Goal: Task Accomplishment & Management: Manage account settings

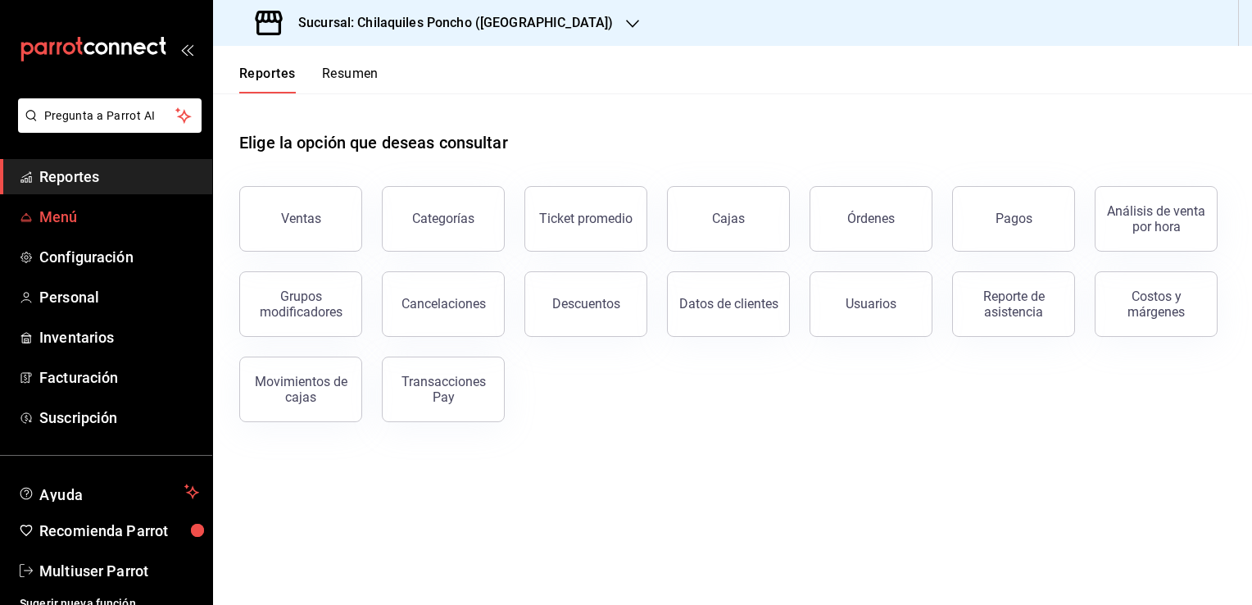
click at [57, 224] on span "Menú" at bounding box center [119, 217] width 160 height 22
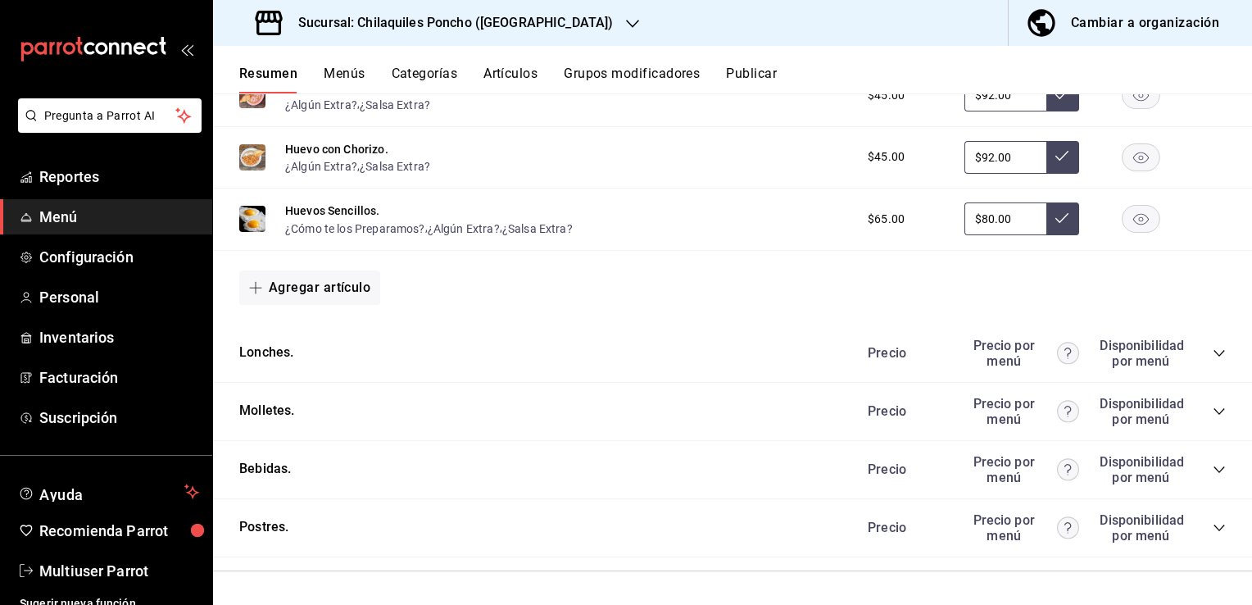
scroll to position [1082, 0]
click at [1214, 351] on icon "collapse-category-row" at bounding box center [1219, 353] width 11 height 7
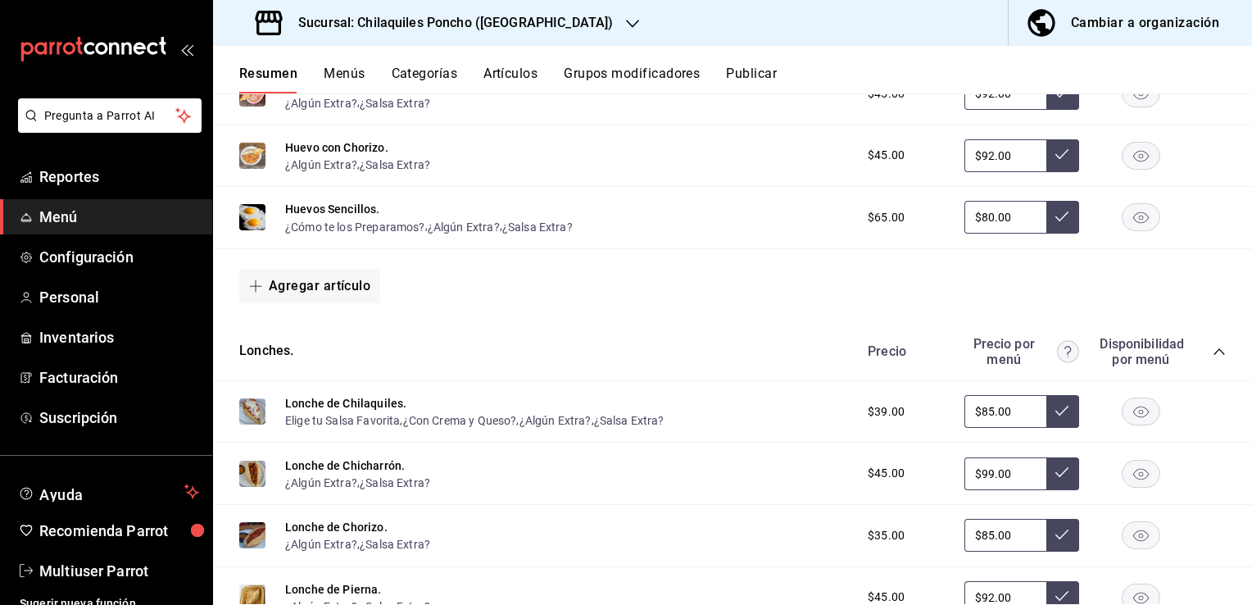
scroll to position [1529, 0]
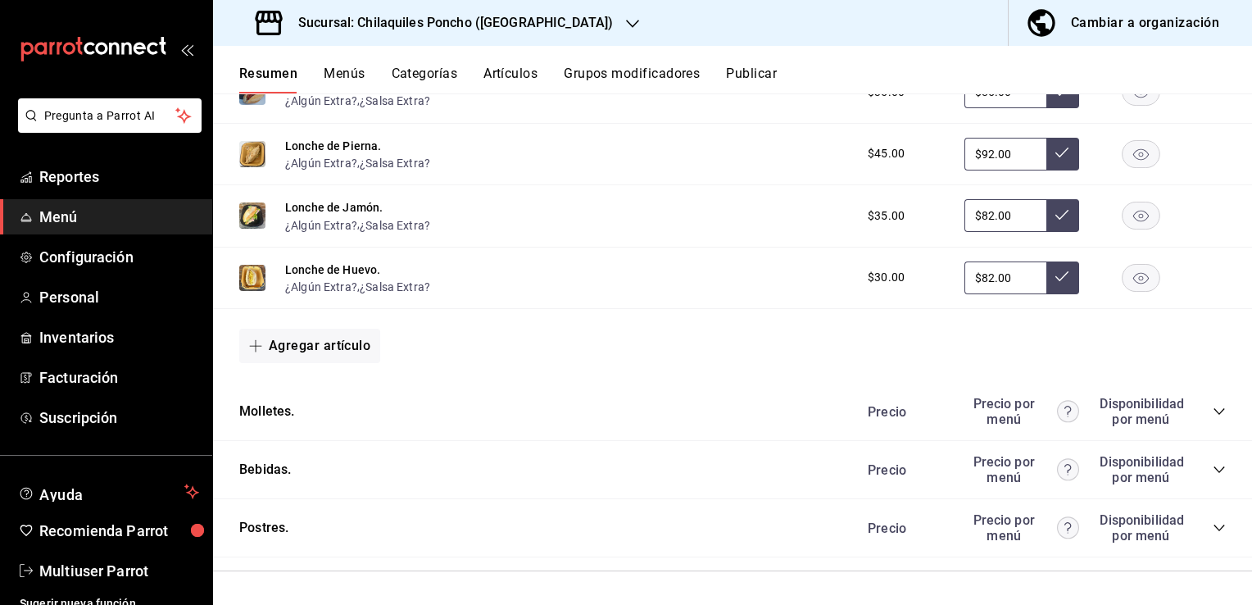
click at [1199, 411] on div "Precio Precio por menú Disponibilidad por menú" at bounding box center [1038, 411] width 374 height 31
click at [1213, 415] on icon "collapse-category-row" at bounding box center [1219, 411] width 13 height 13
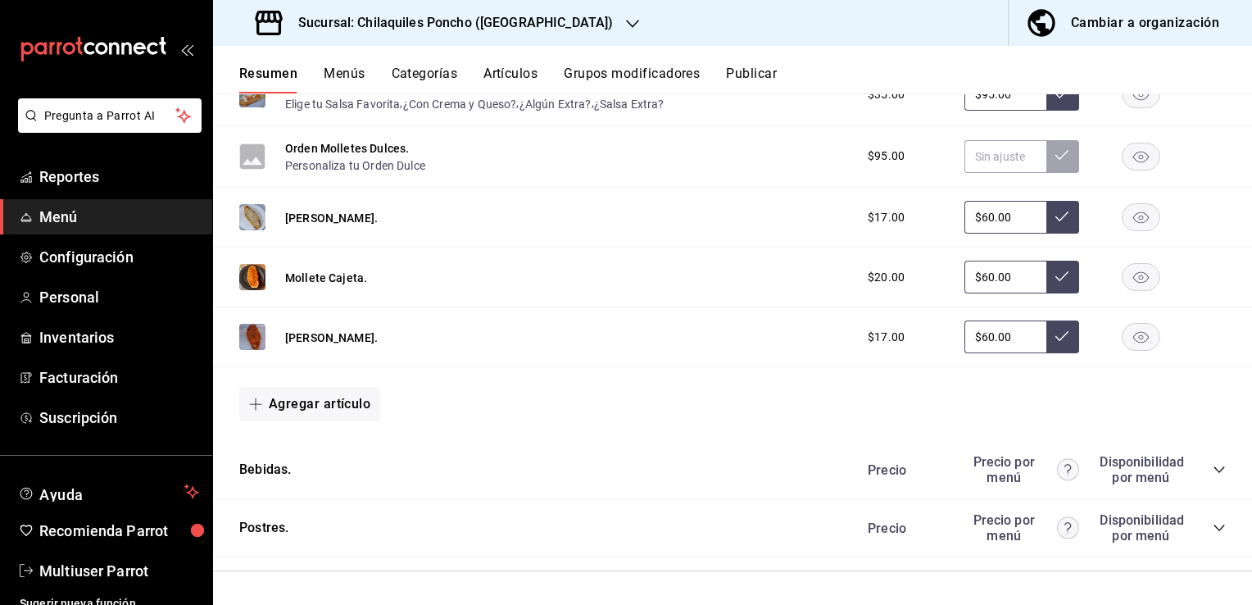
scroll to position [2091, 0]
click at [1194, 476] on div "Precio Precio por menú Disponibilidad por menú" at bounding box center [1038, 469] width 374 height 31
click at [1196, 475] on div "Precio Precio por menú Disponibilidad por menú" at bounding box center [1038, 469] width 374 height 31
click at [1214, 469] on icon "collapse-category-row" at bounding box center [1219, 469] width 11 height 7
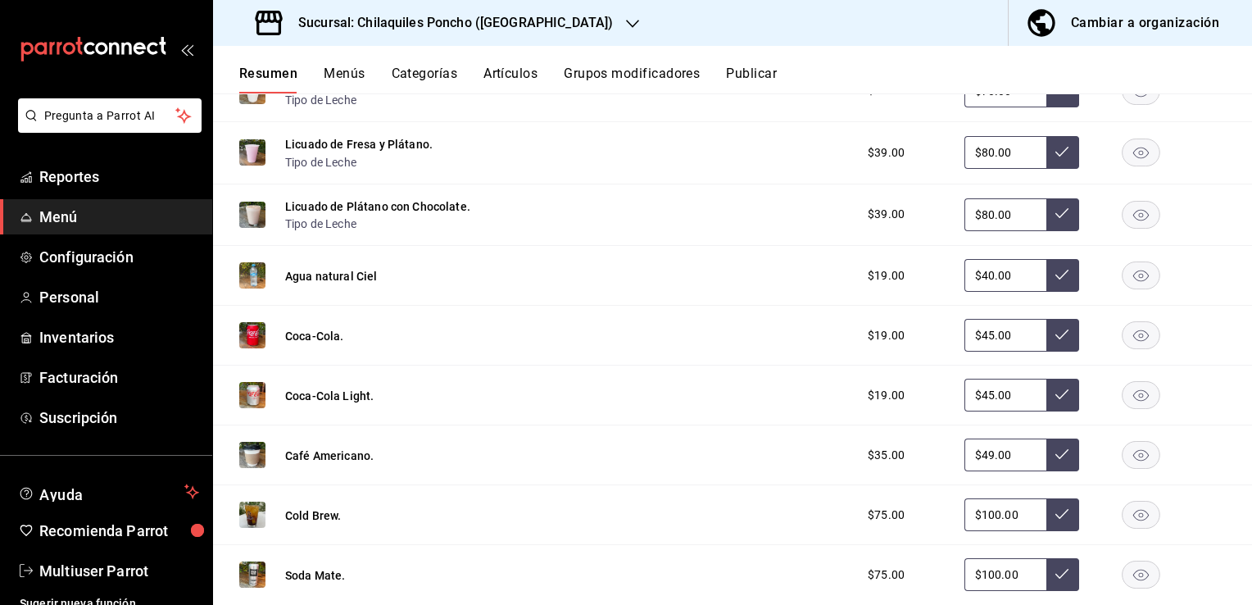
scroll to position [3074, 0]
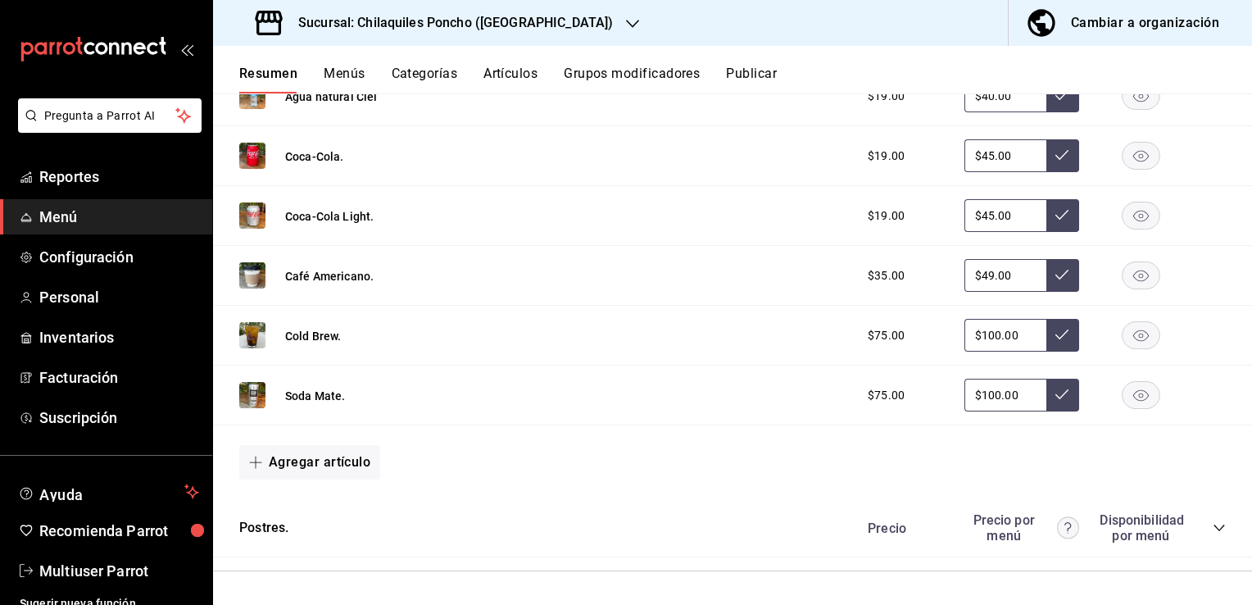
click at [1213, 524] on icon "collapse-category-row" at bounding box center [1219, 527] width 13 height 13
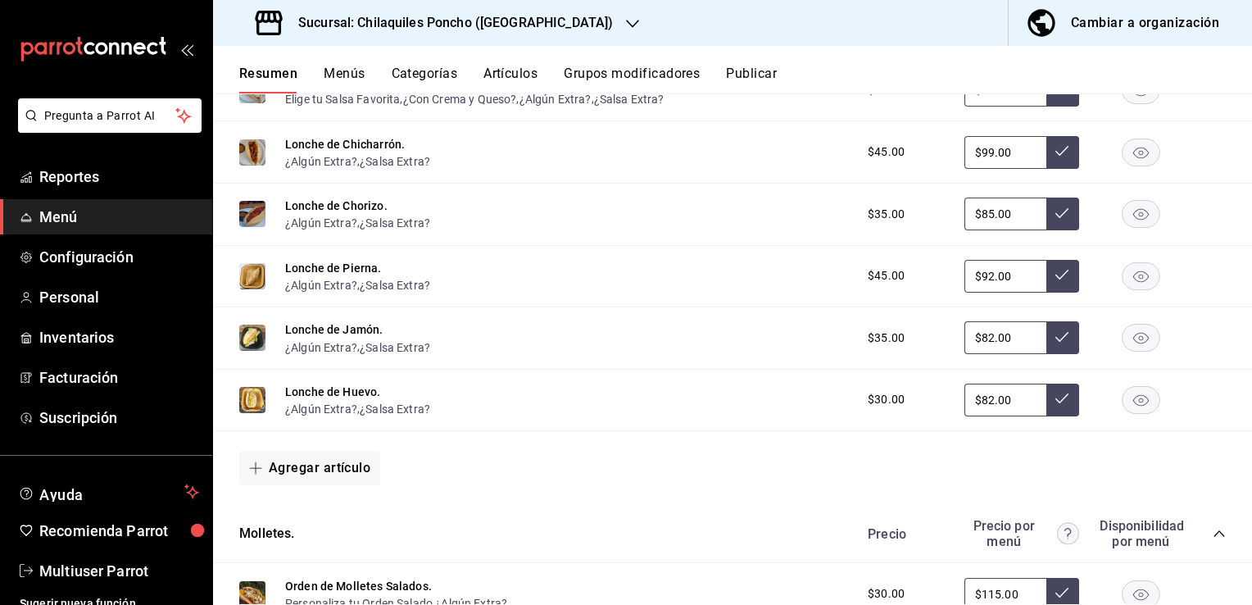
scroll to position [0, 0]
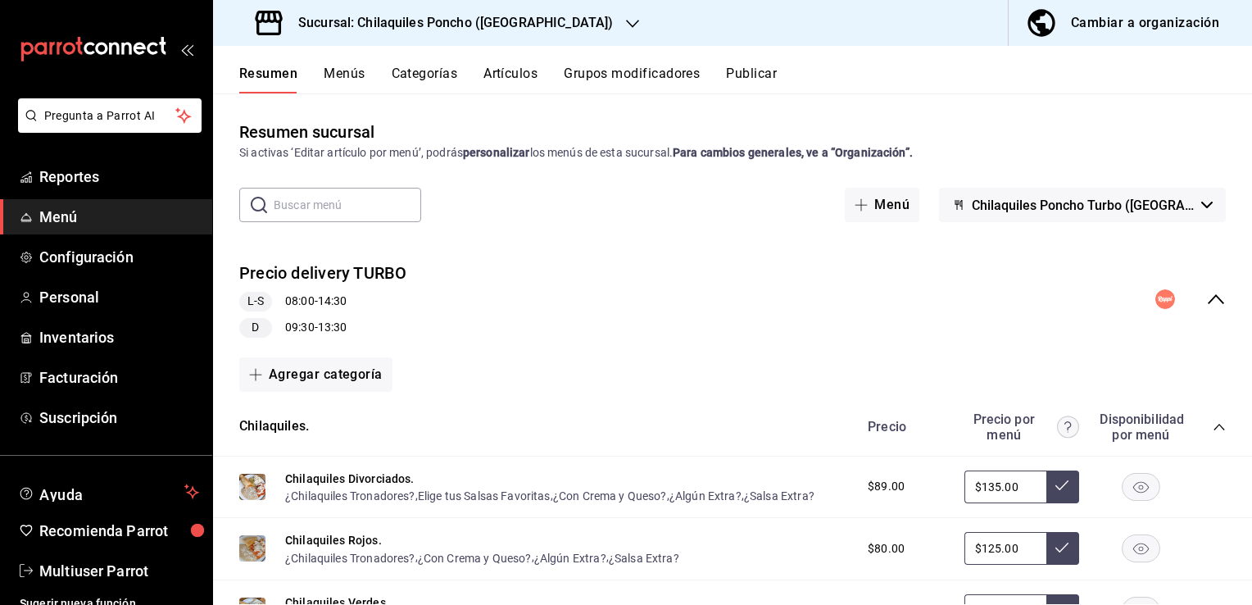
click at [1049, 225] on div "Resumen sucursal Si activas ‘Editar artículo por menú’, podrás personalizar los…" at bounding box center [732, 362] width 1039 height 484
click at [1033, 208] on span "Chilaquiles Poncho Turbo ([GEOGRAPHIC_DATA][PERSON_NAME])" at bounding box center [1083, 205] width 223 height 16
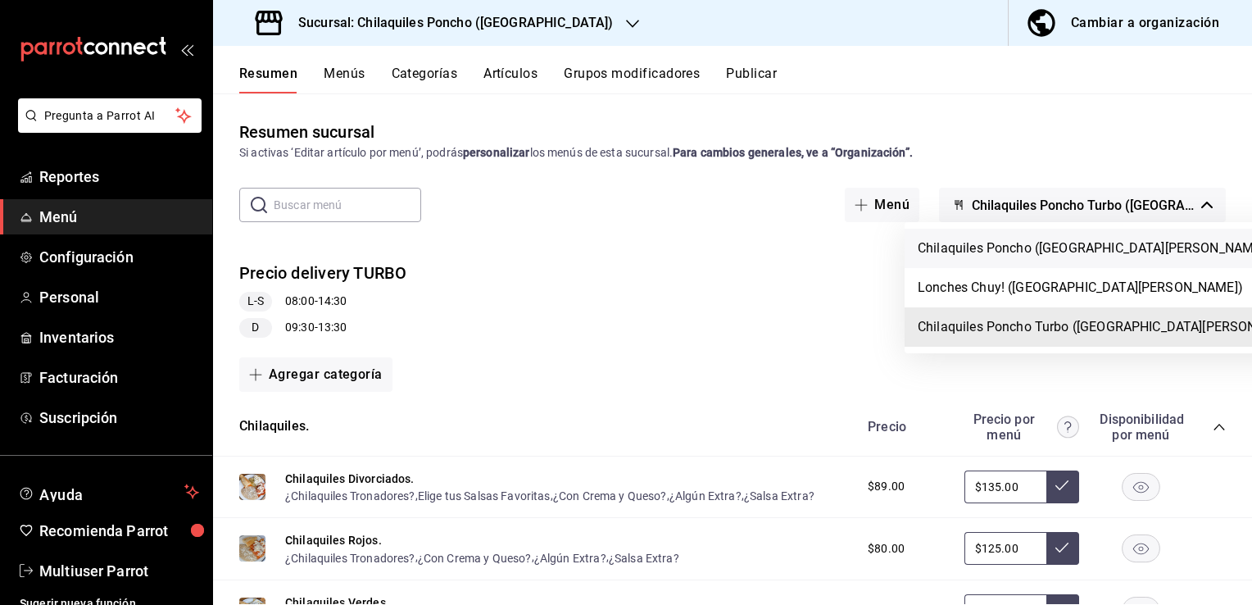
click at [1035, 252] on li "Chilaquiles Poncho ([GEOGRAPHIC_DATA][PERSON_NAME])" at bounding box center [1113, 248] width 416 height 39
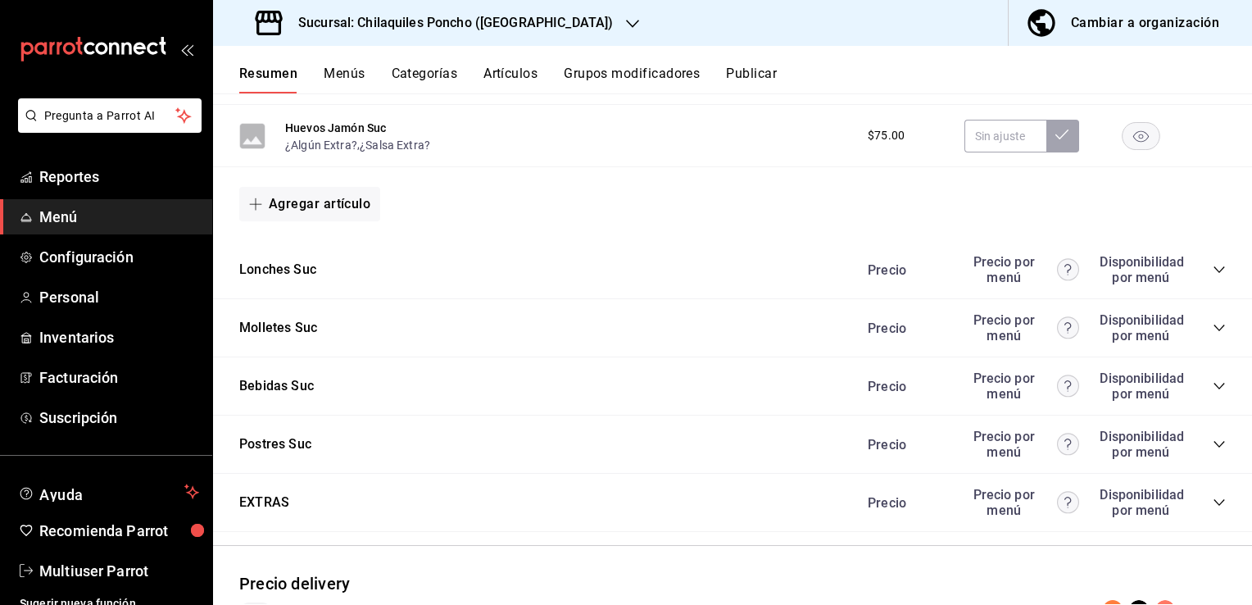
scroll to position [1187, 0]
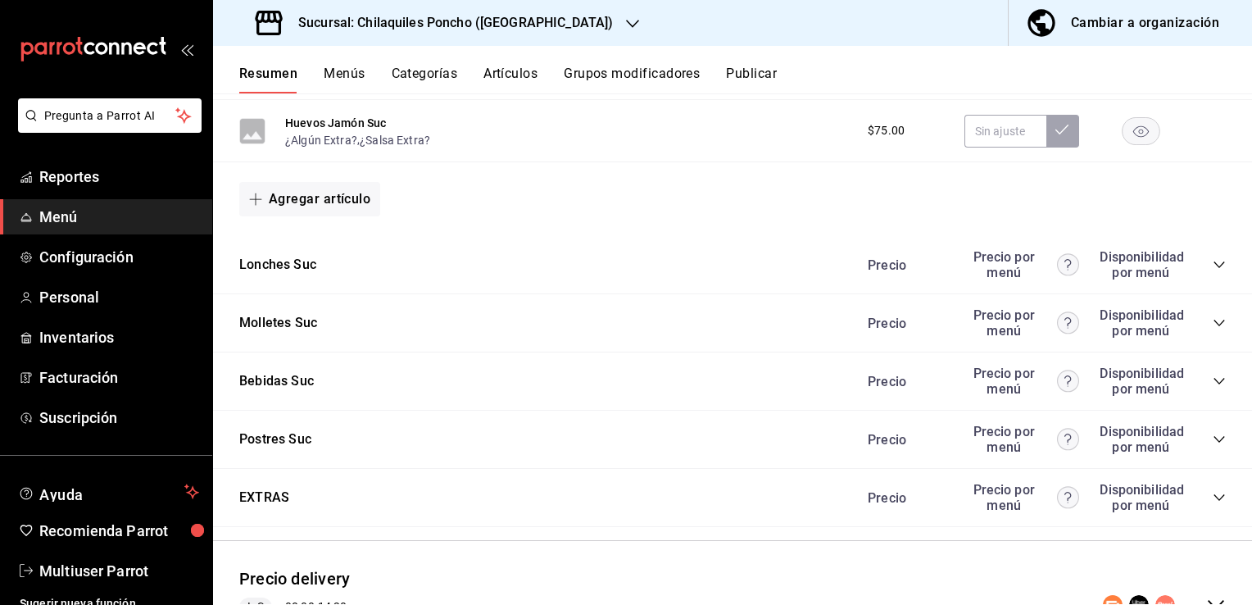
click at [1197, 263] on div "Precio Precio por menú Disponibilidad por menú" at bounding box center [1038, 264] width 374 height 31
click at [1213, 264] on icon "collapse-category-row" at bounding box center [1219, 264] width 13 height 13
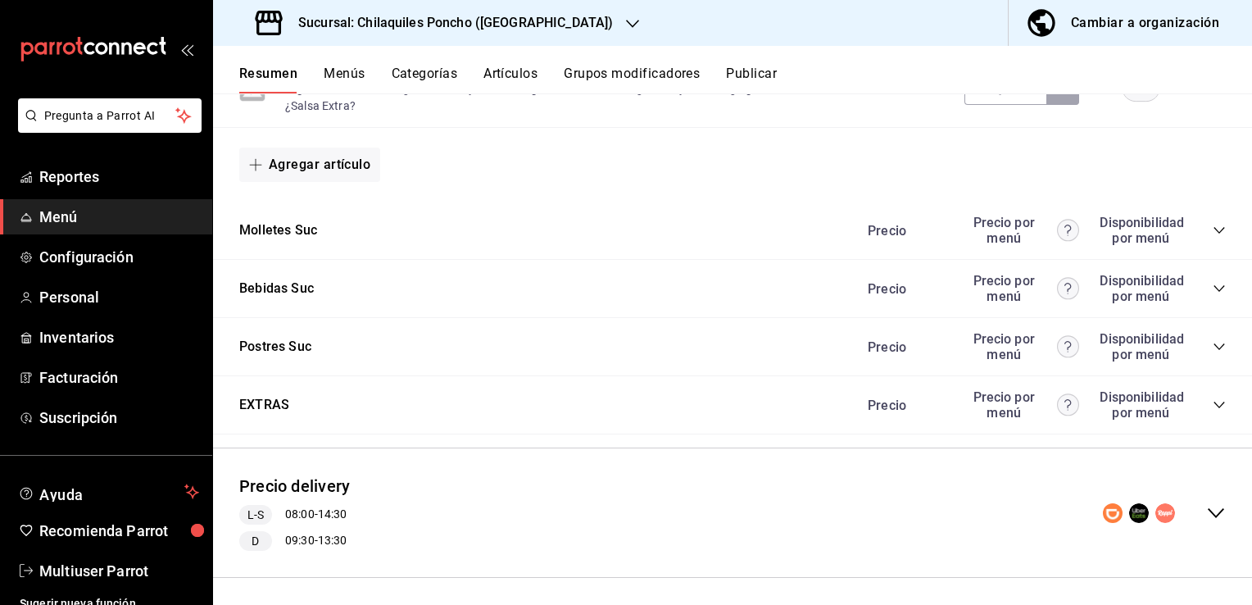
scroll to position [1813, 0]
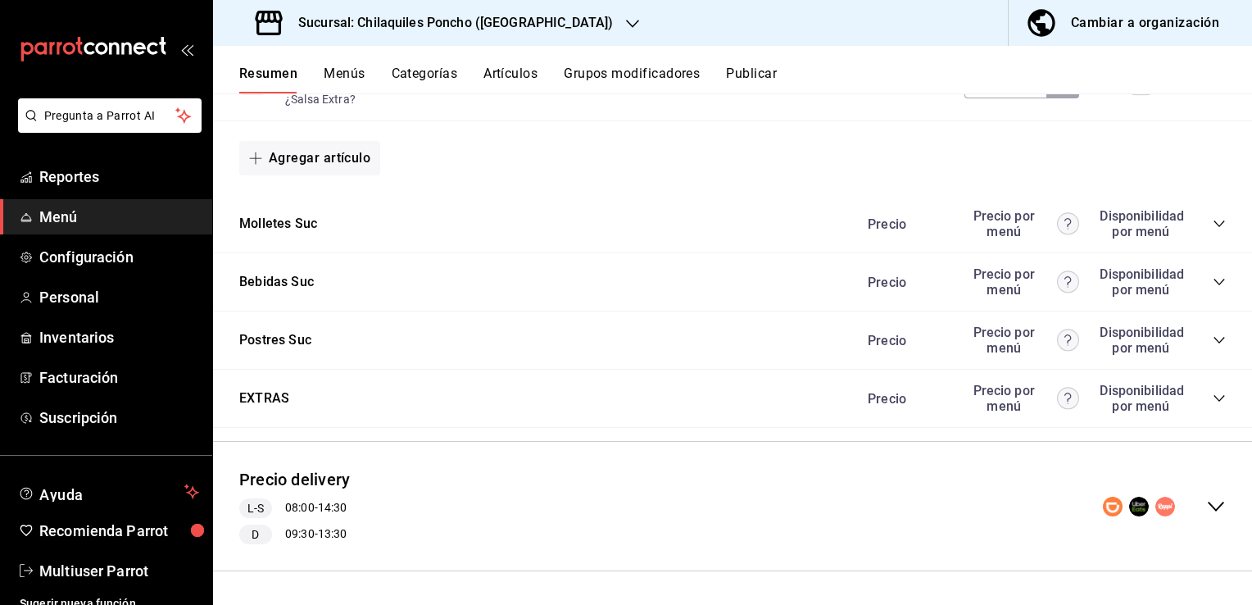
click at [1213, 226] on icon "collapse-category-row" at bounding box center [1219, 223] width 13 height 13
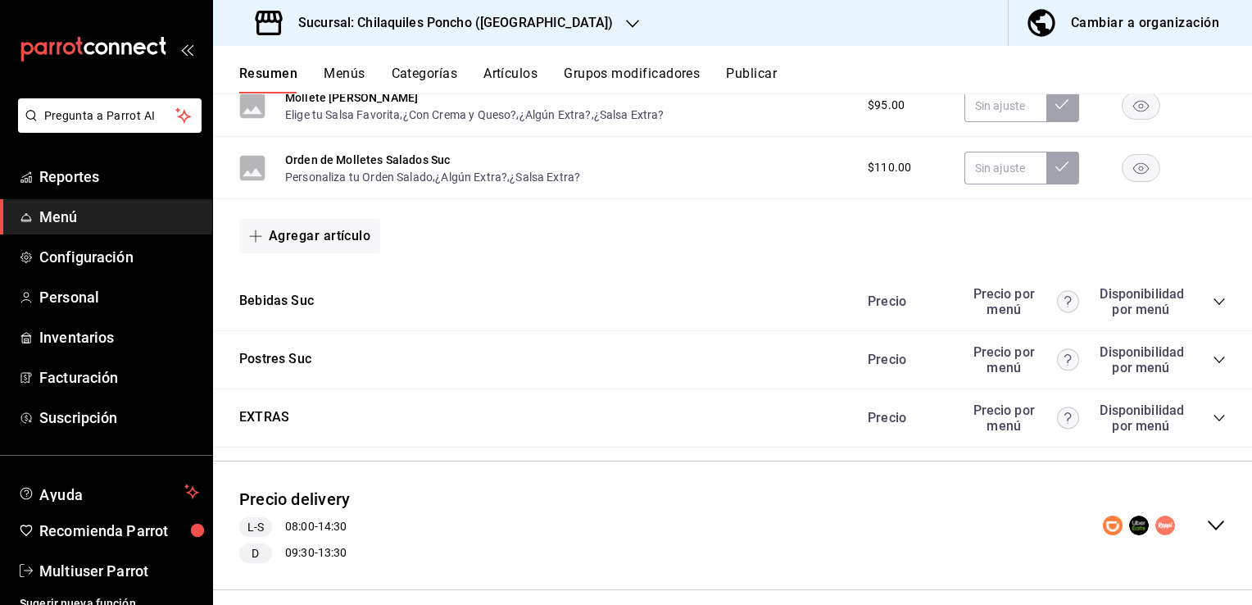
scroll to position [2136, 0]
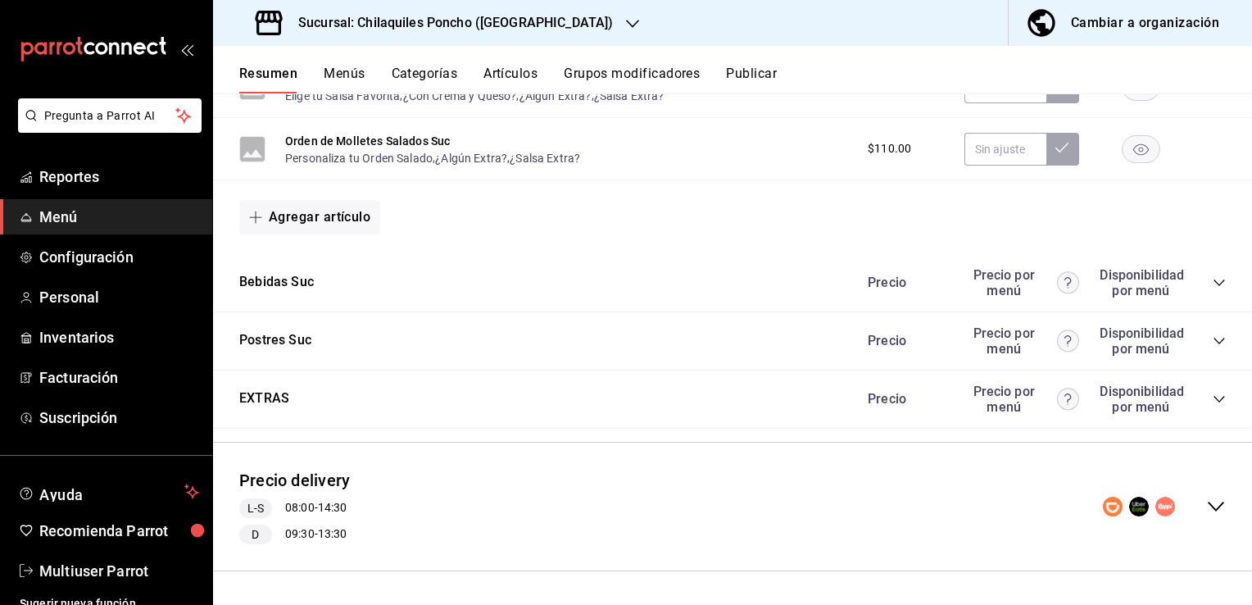
click at [1213, 284] on icon "collapse-category-row" at bounding box center [1219, 282] width 13 height 13
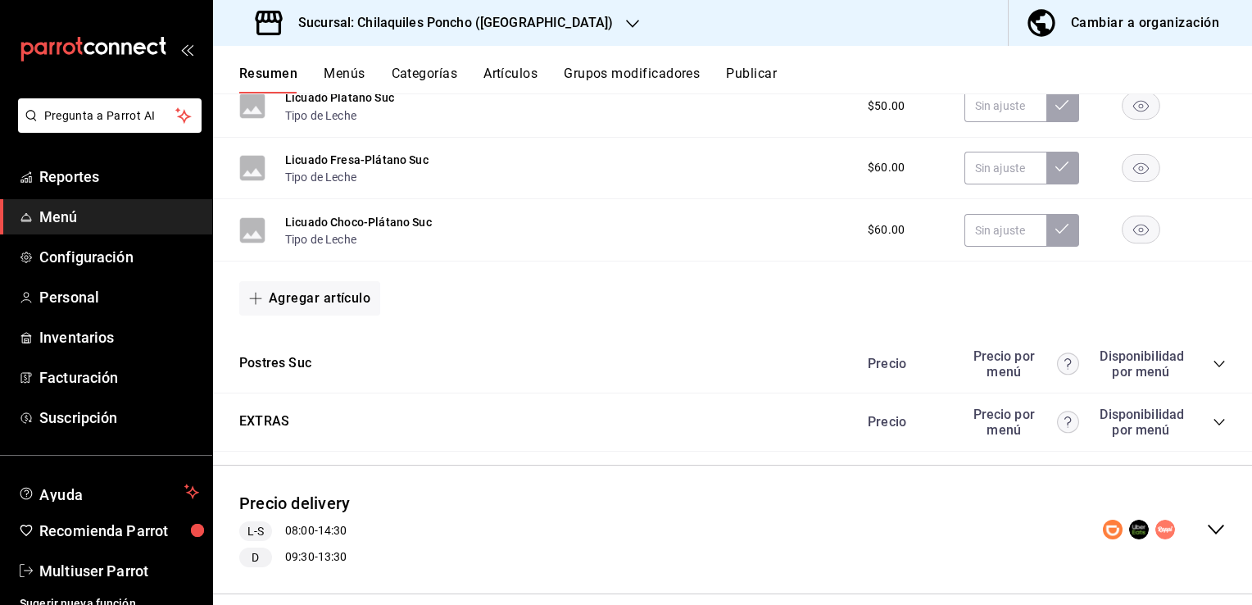
scroll to position [2998, 0]
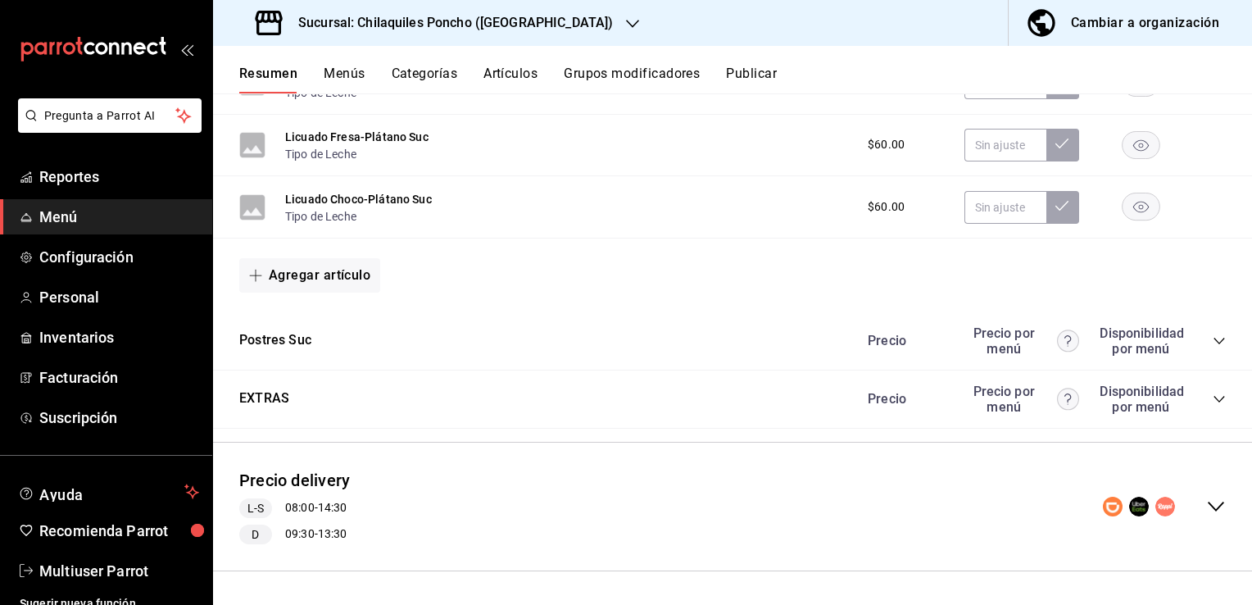
click at [1214, 343] on icon "collapse-category-row" at bounding box center [1219, 341] width 11 height 7
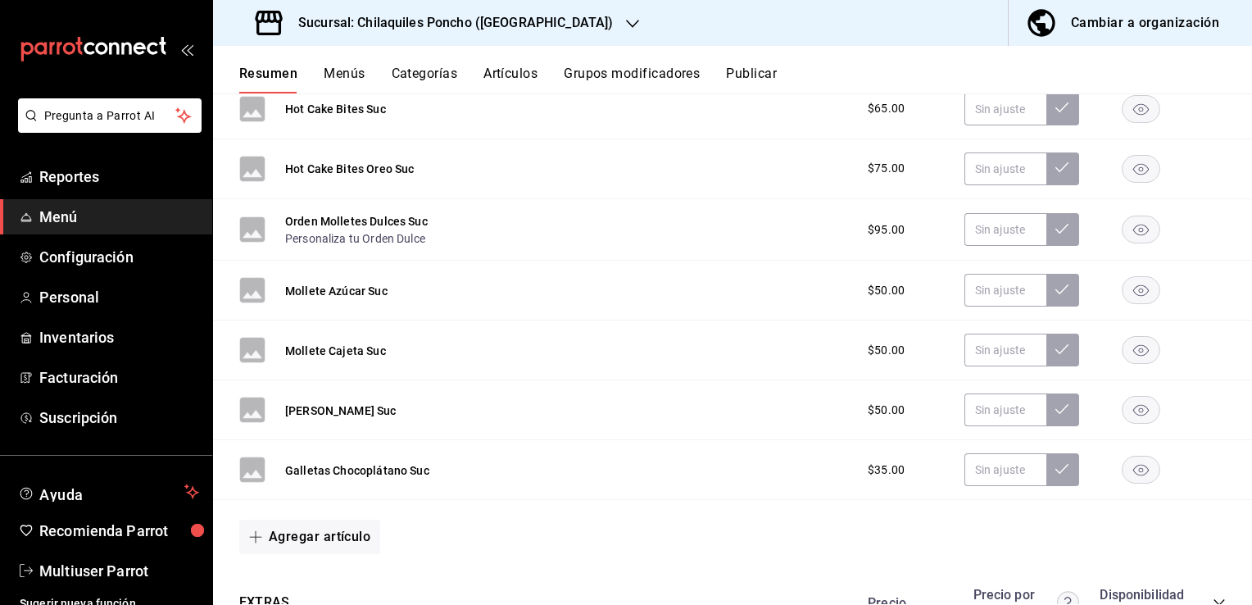
scroll to position [3551, 0]
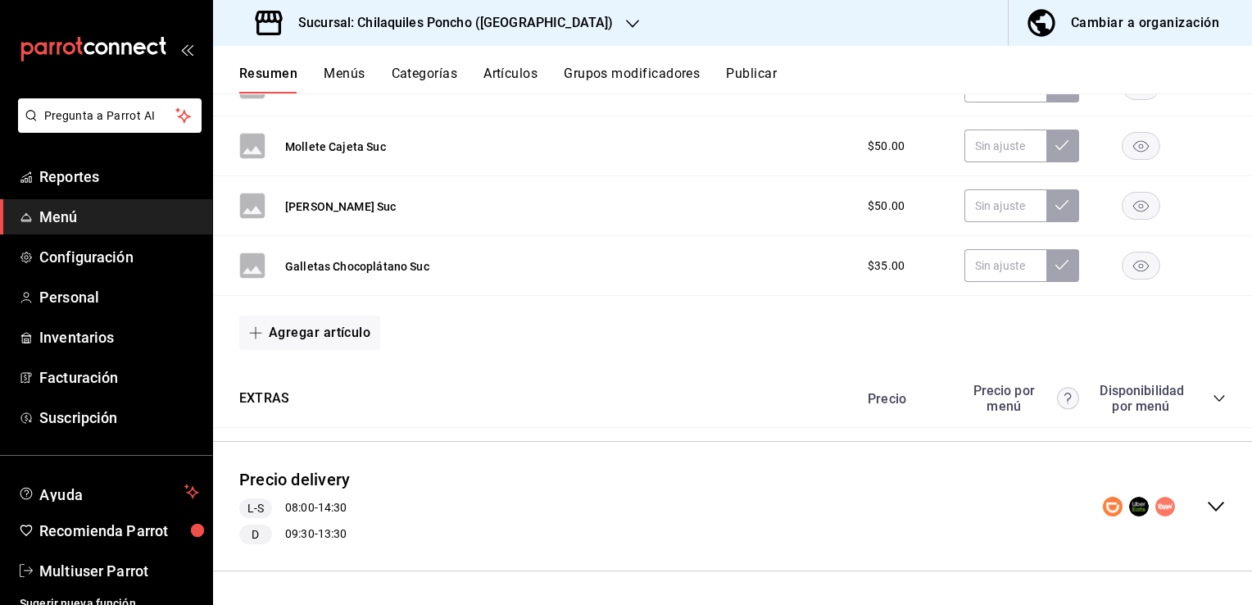
click at [1206, 410] on div "Precio Precio por menú Disponibilidad por menú" at bounding box center [1038, 398] width 374 height 31
click at [1213, 402] on icon "collapse-category-row" at bounding box center [1219, 398] width 13 height 13
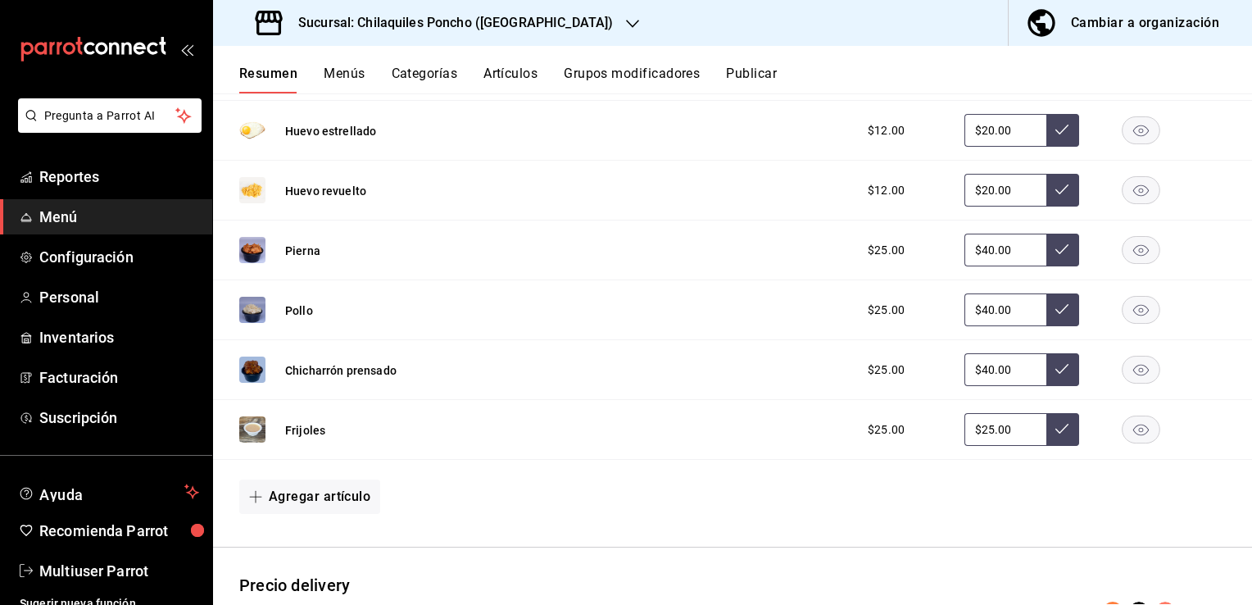
scroll to position [4646, 0]
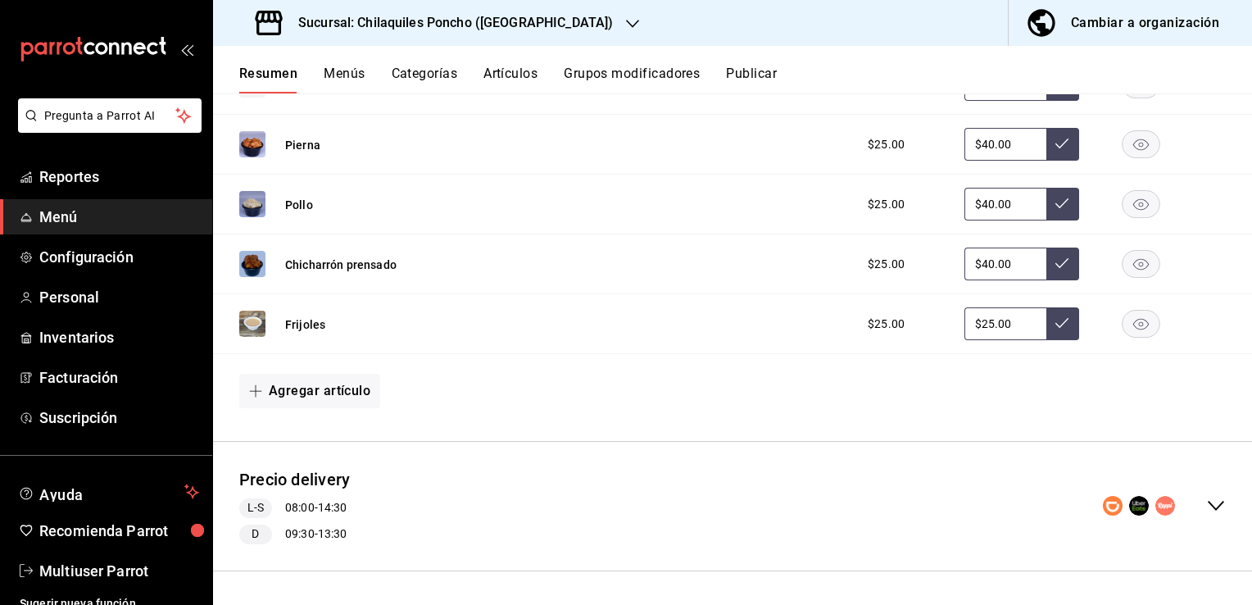
click at [1211, 499] on icon "collapse-menu-row" at bounding box center [1216, 506] width 20 height 20
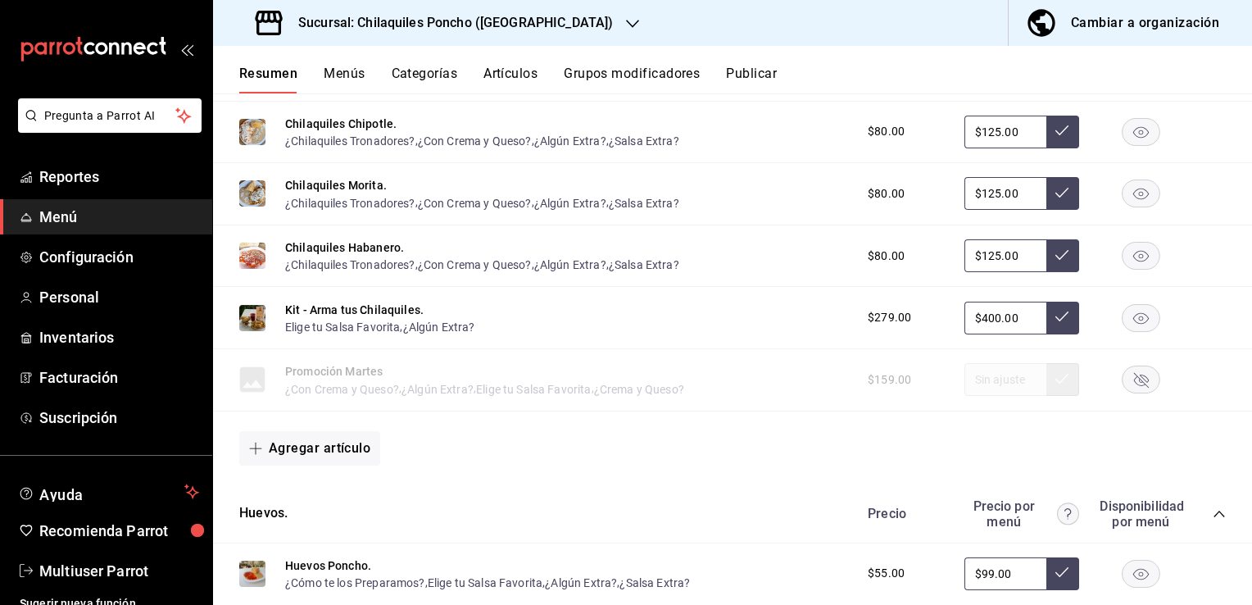
scroll to position [5429, 0]
